Goal: Check status: Check status

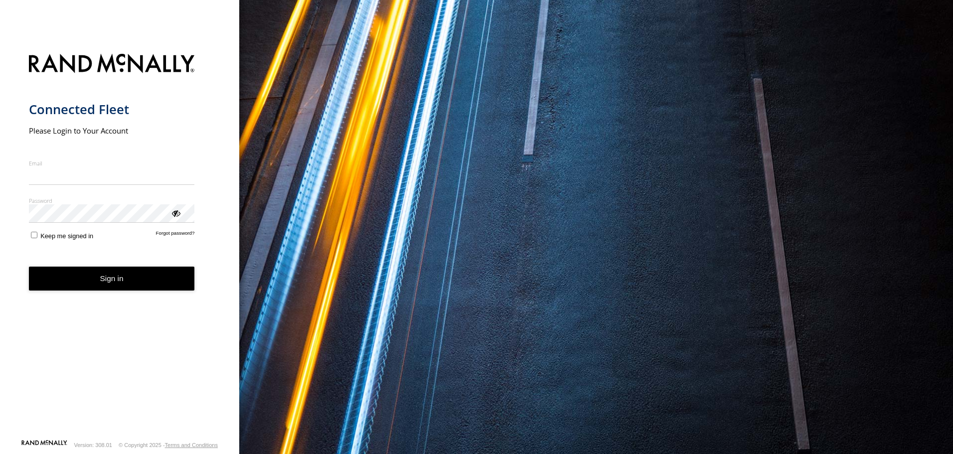
type input "**********"
click at [132, 292] on form "**********" at bounding box center [120, 243] width 182 height 391
click at [113, 275] on button "Sign in" at bounding box center [112, 279] width 166 height 24
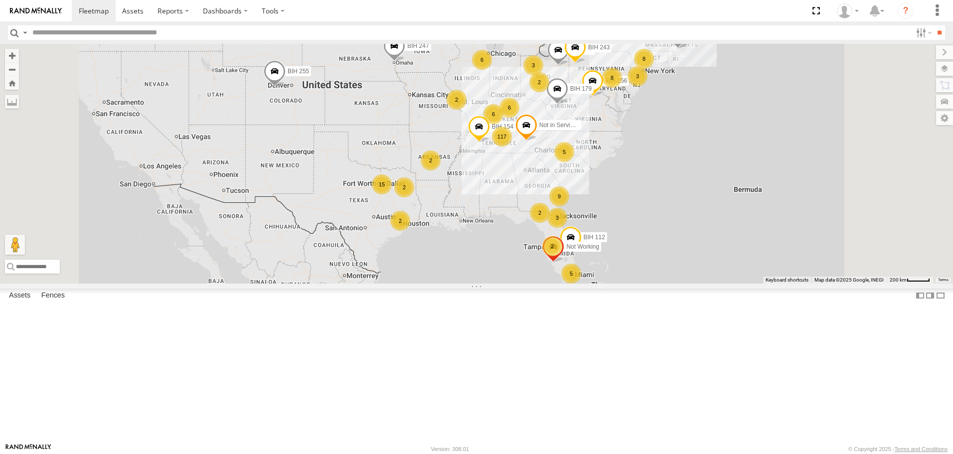
click at [0, 0] on span "Asset" at bounding box center [0, 0] width 0 height 0
click at [0, 0] on span at bounding box center [0, 0] width 0 height 0
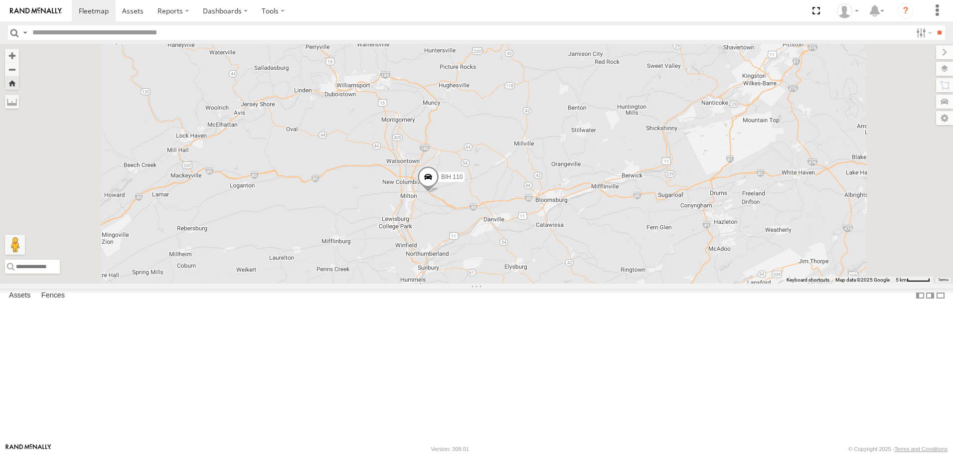
scroll to position [1595, 0]
click at [0, 0] on span at bounding box center [0, 0] width 0 height 0
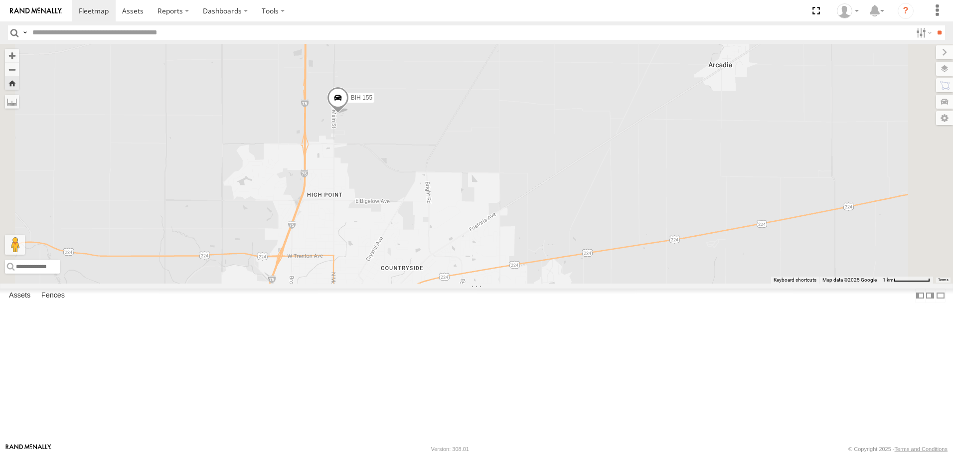
scroll to position [2093, 0]
click at [0, 0] on span at bounding box center [0, 0] width 0 height 0
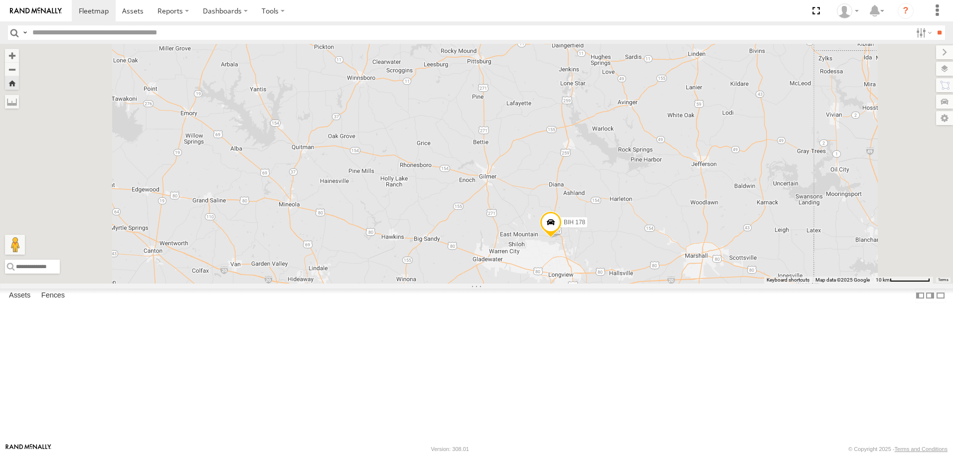
scroll to position [2192, 0]
click at [0, 0] on span at bounding box center [0, 0] width 0 height 0
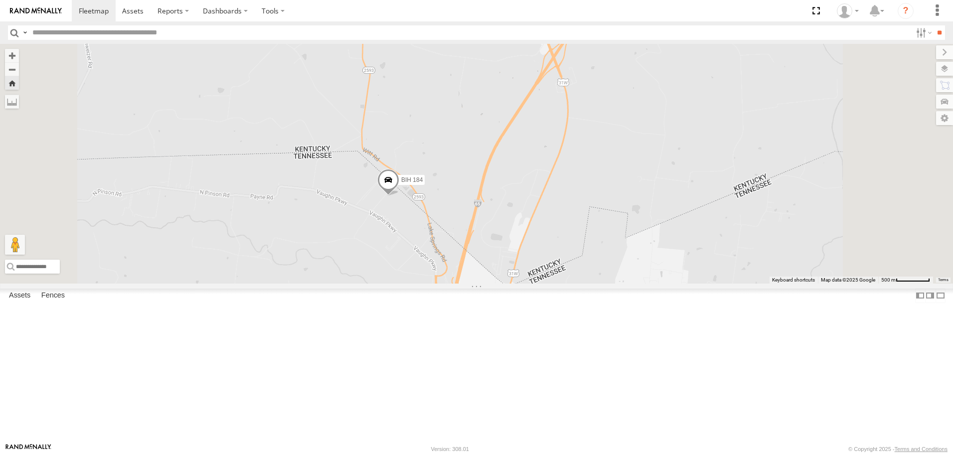
scroll to position [2442, 0]
click at [0, 0] on span at bounding box center [0, 0] width 0 height 0
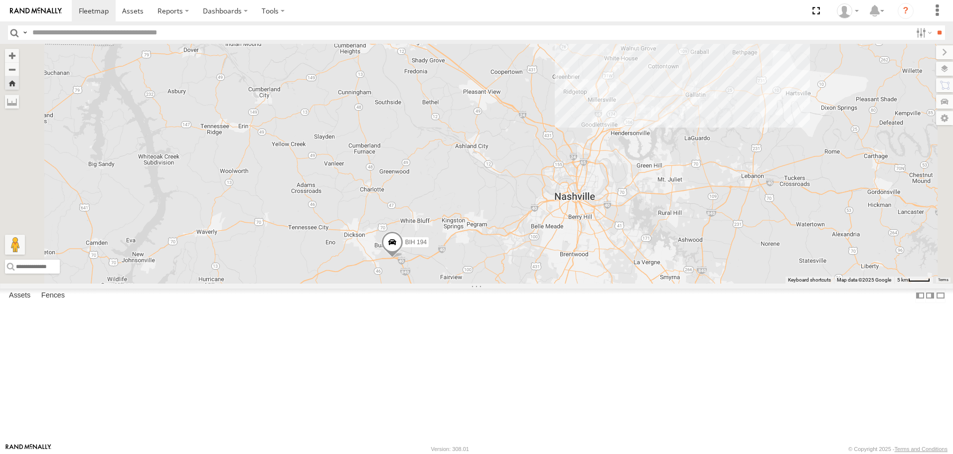
scroll to position [2541, 0]
click at [0, 0] on span at bounding box center [0, 0] width 0 height 0
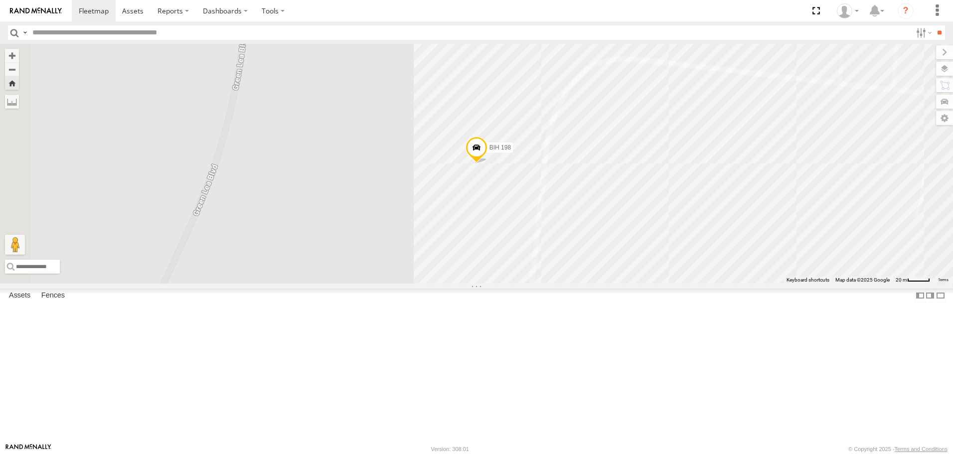
click at [0, 0] on span at bounding box center [0, 0] width 0 height 0
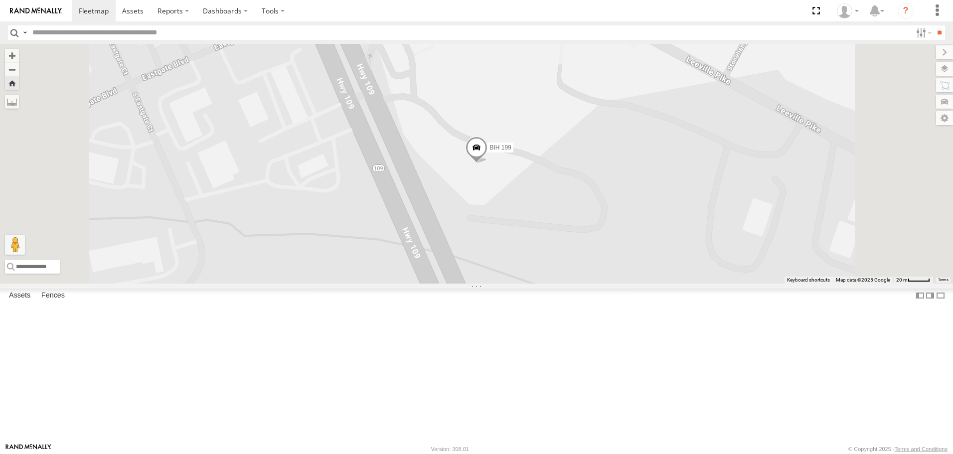
scroll to position [2840, 0]
click at [0, 0] on span at bounding box center [0, 0] width 0 height 0
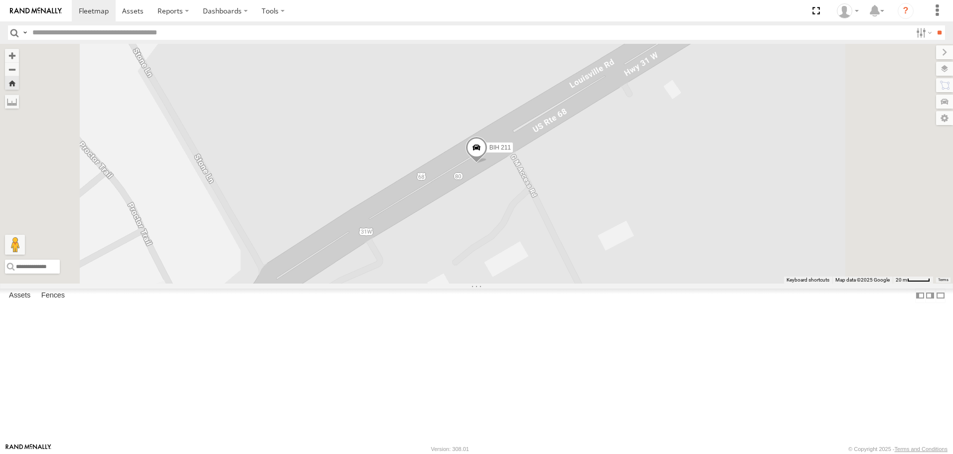
scroll to position [3438, 0]
click at [0, 0] on span at bounding box center [0, 0] width 0 height 0
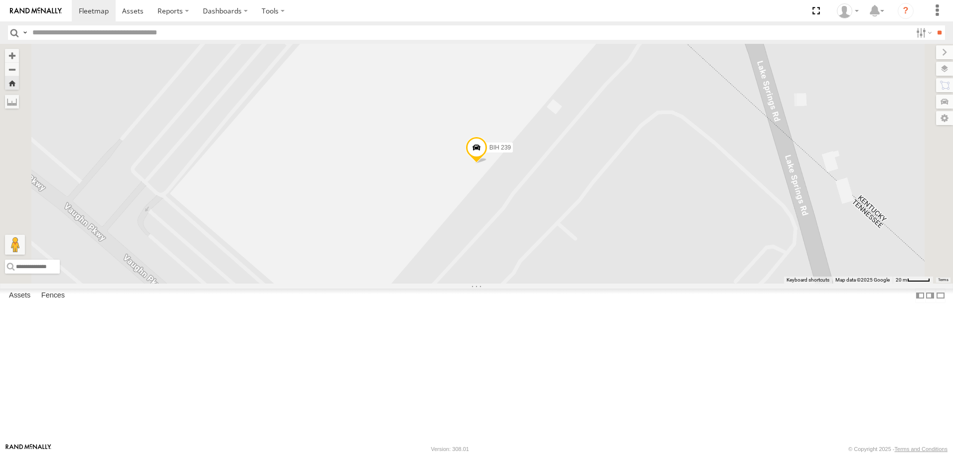
scroll to position [3837, 0]
click at [0, 0] on span at bounding box center [0, 0] width 0 height 0
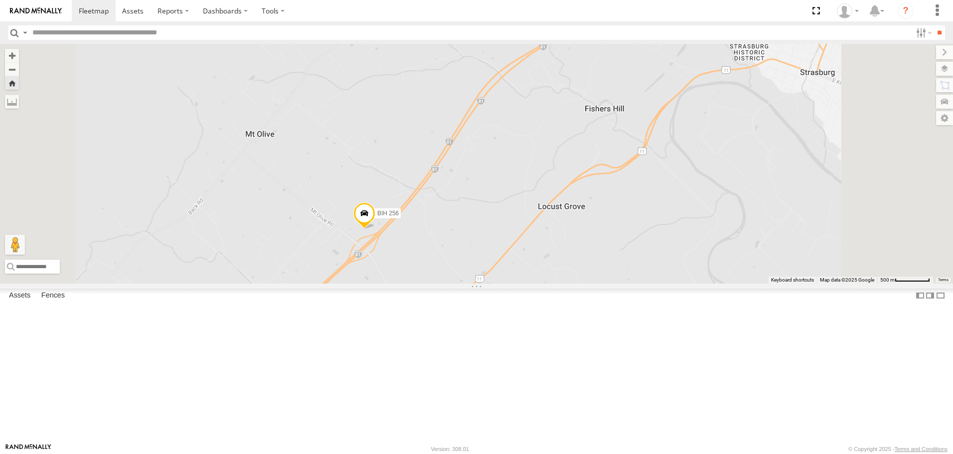
scroll to position [3986, 0]
click at [0, 0] on span at bounding box center [0, 0] width 0 height 0
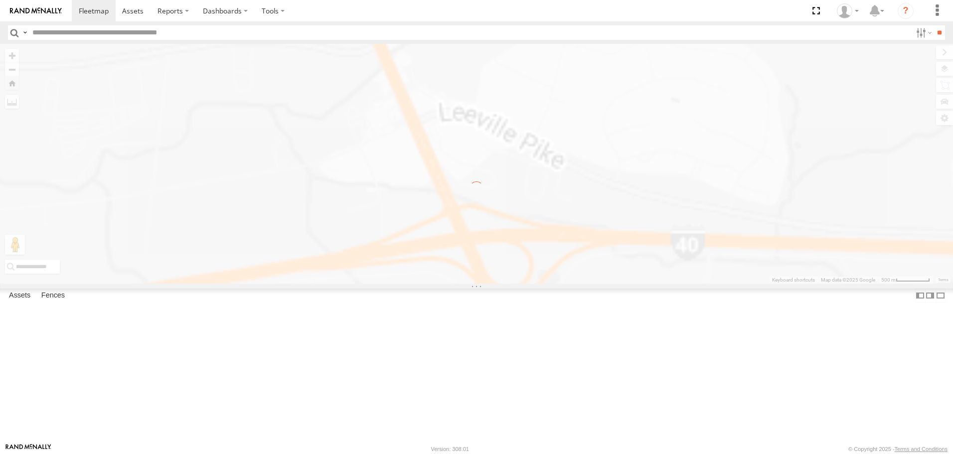
scroll to position [0, 0]
